Goal: Task Accomplishment & Management: Use online tool/utility

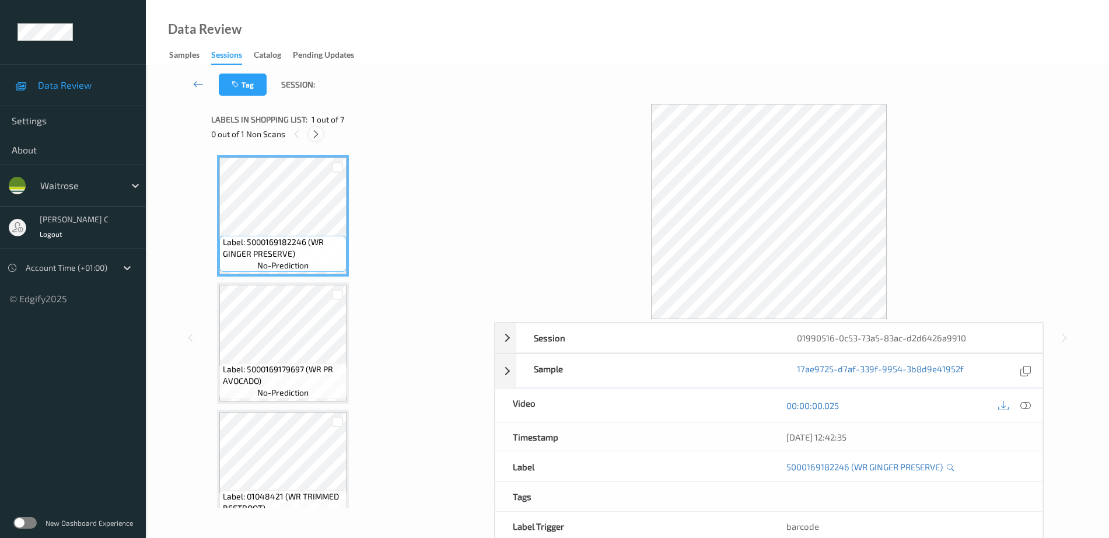
click at [318, 134] on icon at bounding box center [316, 134] width 10 height 11
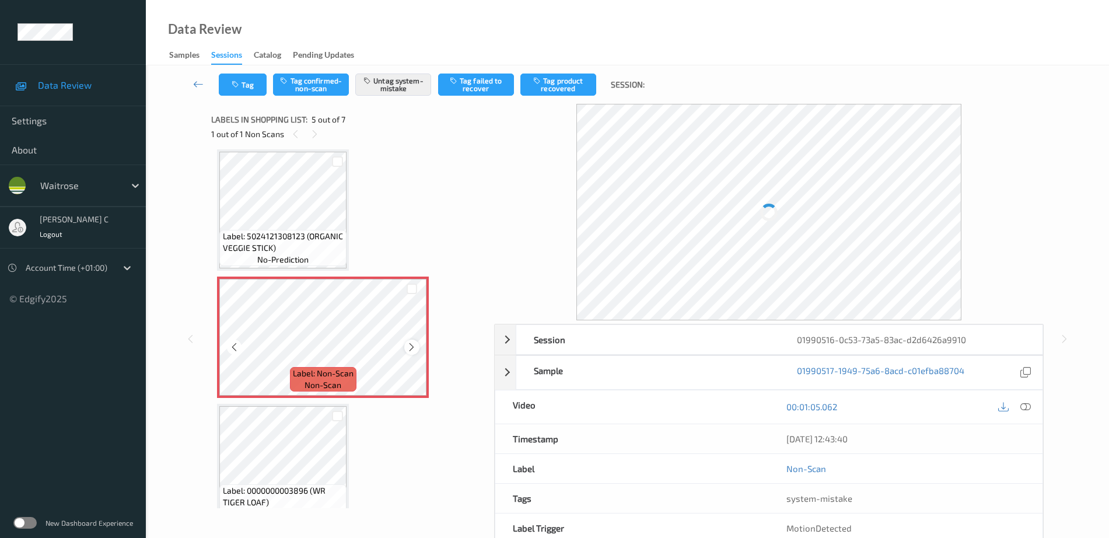
click at [414, 343] on icon at bounding box center [412, 347] width 10 height 11
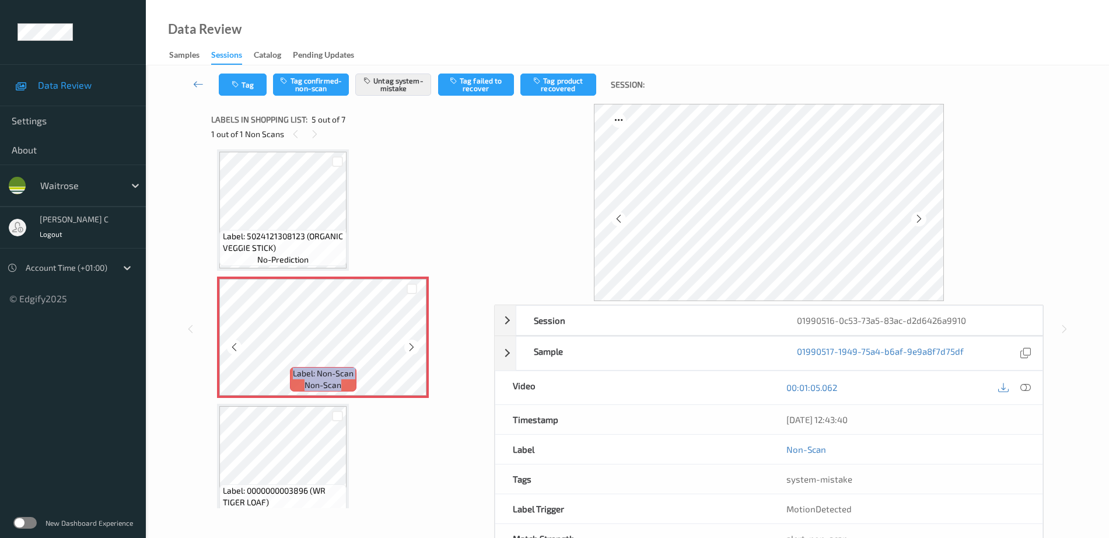
click at [414, 343] on icon at bounding box center [412, 347] width 10 height 11
click at [303, 244] on span "Label: 5024121308123 (ORGANIC VEGGIE STICK)" at bounding box center [283, 241] width 121 height 23
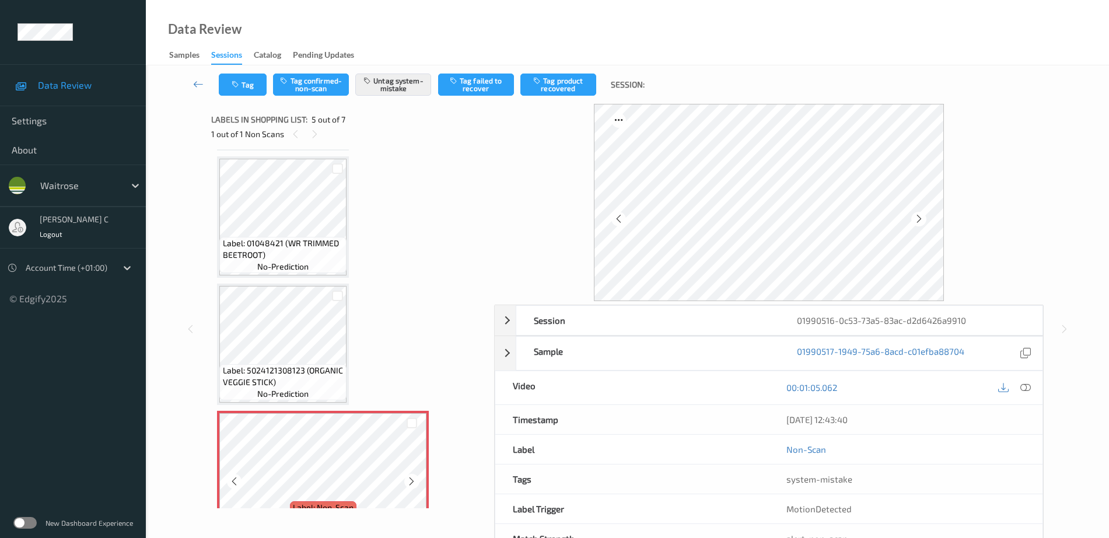
scroll to position [173, 0]
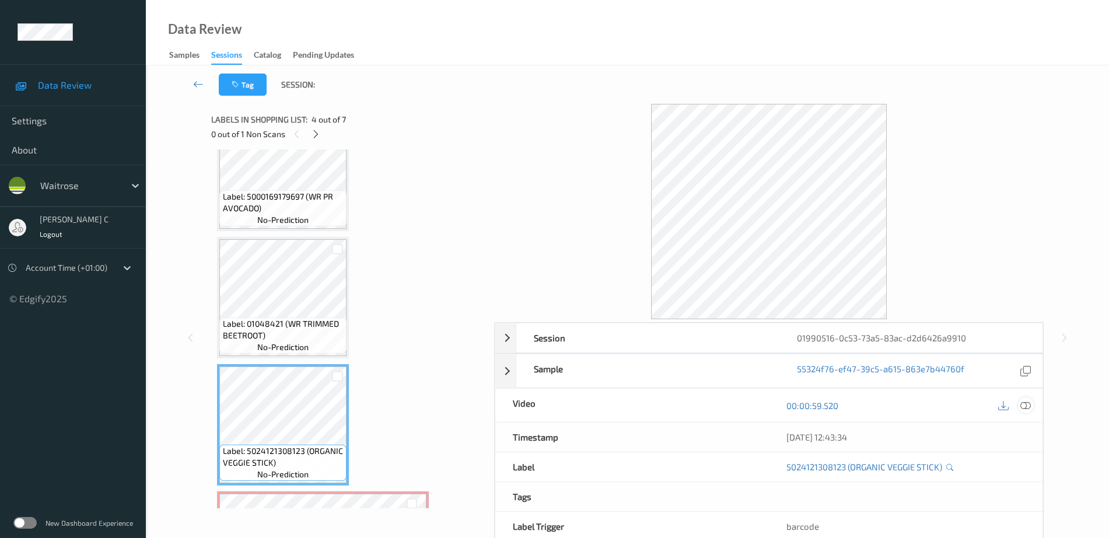
click at [1025, 409] on icon at bounding box center [1025, 405] width 11 height 11
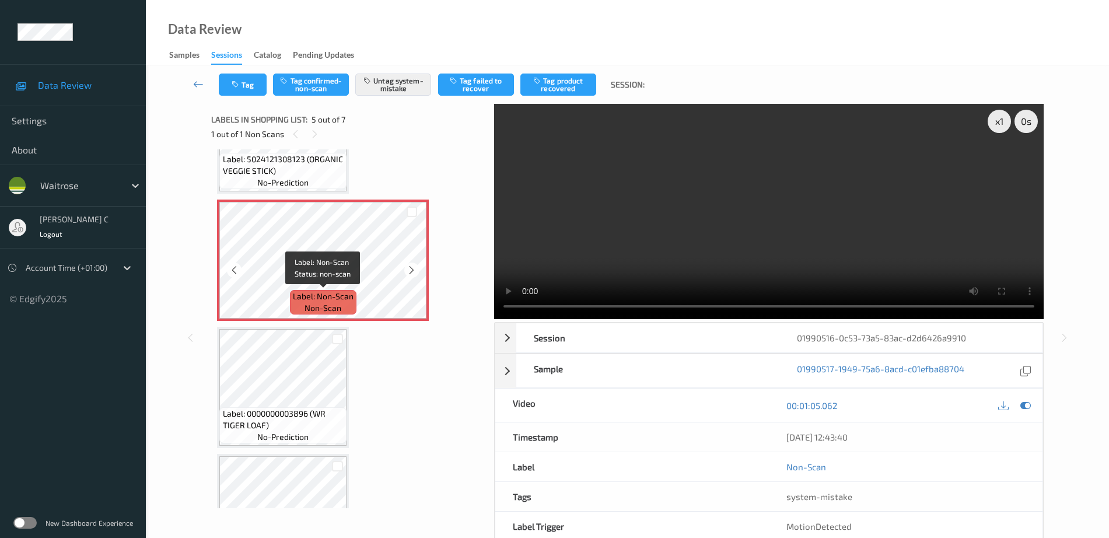
scroll to position [537, 0]
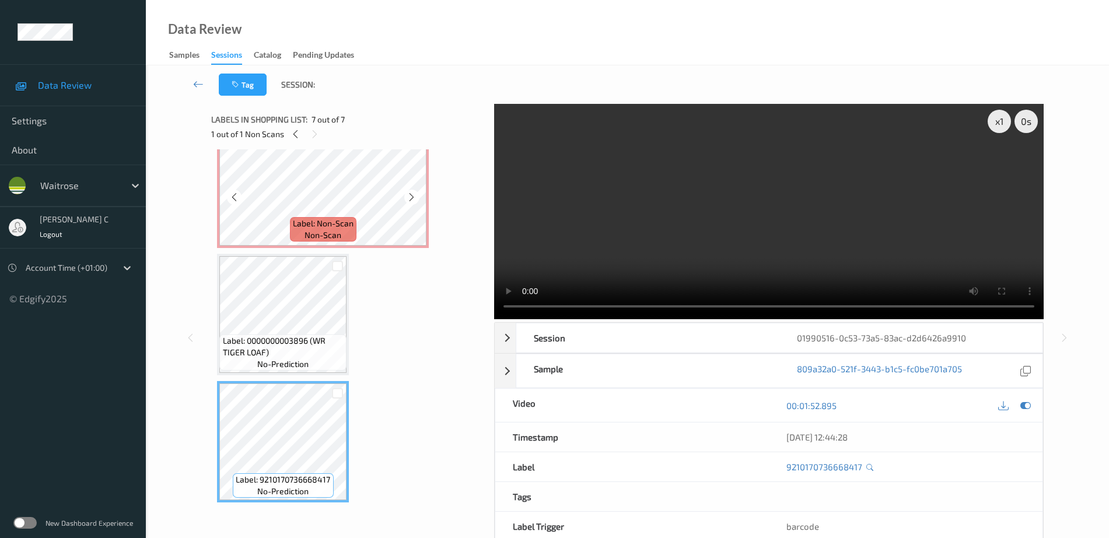
click at [318, 230] on span "non-scan" at bounding box center [323, 235] width 37 height 12
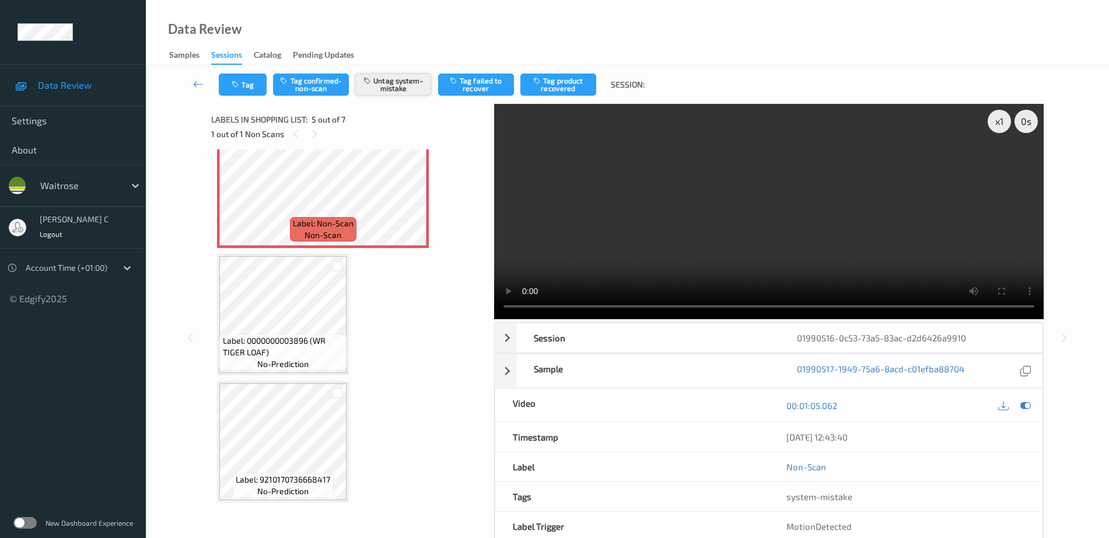
click at [401, 84] on button "Untag system-mistake" at bounding box center [393, 85] width 76 height 22
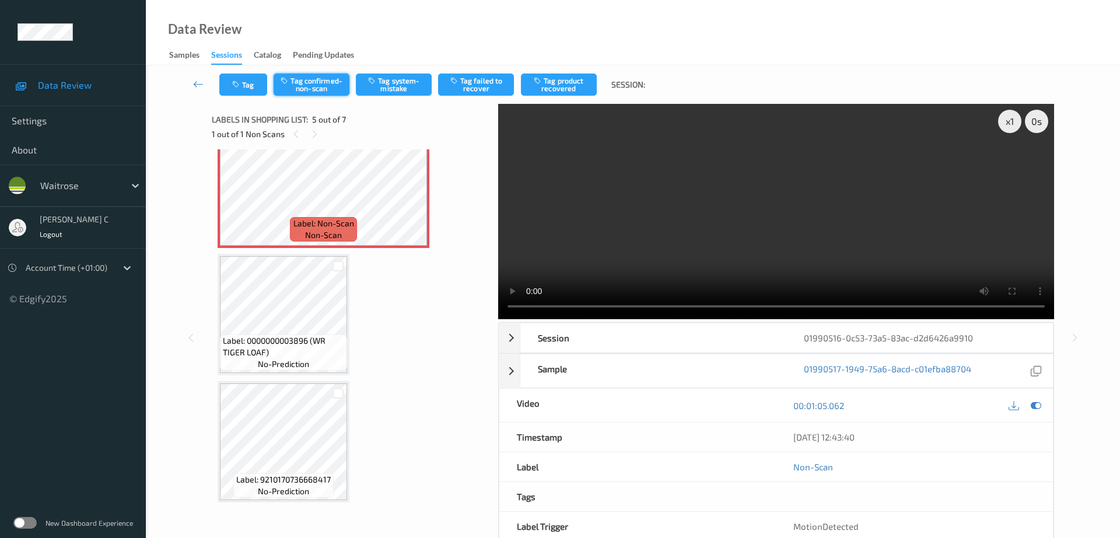
click at [306, 82] on button "Tag confirmed-non-scan" at bounding box center [312, 85] width 76 height 22
click at [476, 90] on button "Tag failed to recover" at bounding box center [476, 85] width 76 height 22
